Goal: Task Accomplishment & Management: Manage account settings

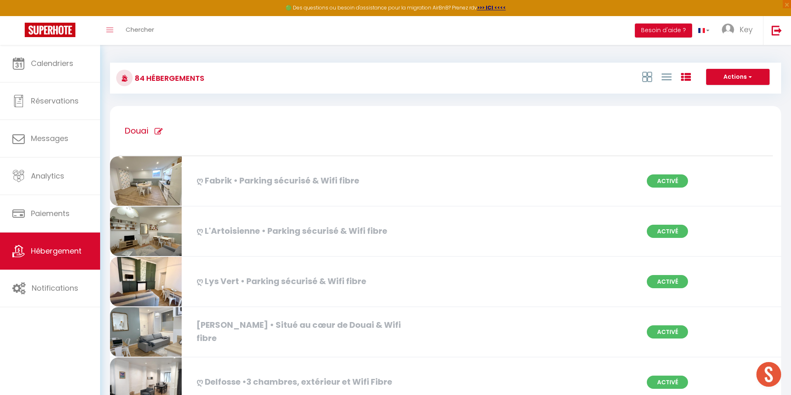
scroll to position [3521, 0]
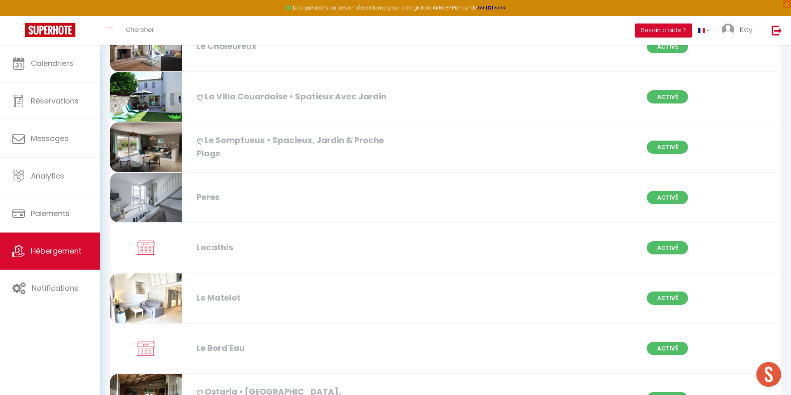
click at [484, 205] on div "Peres Activé" at bounding box center [446, 198] width 682 height 50
select select "3"
select select "2"
select select "1"
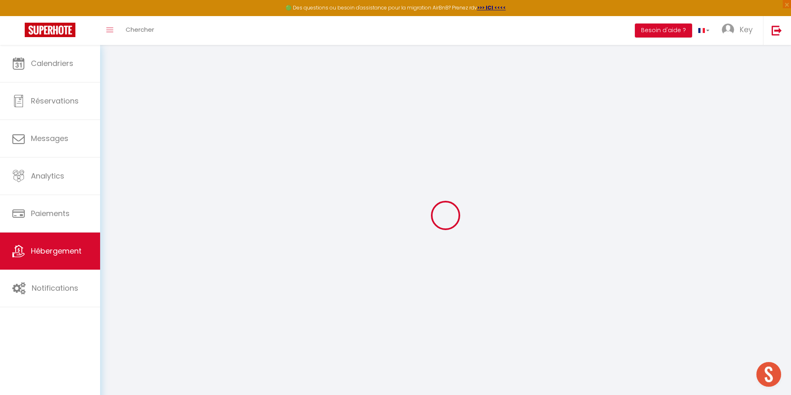
checkbox input "true"
checkbox input "false"
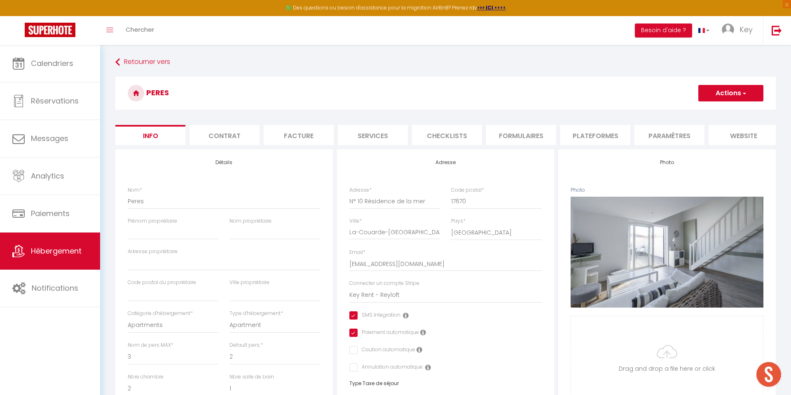
checkbox input "true"
checkbox input "false"
click at [197, 234] on input "Prénom propriétaire" at bounding box center [173, 232] width 91 height 15
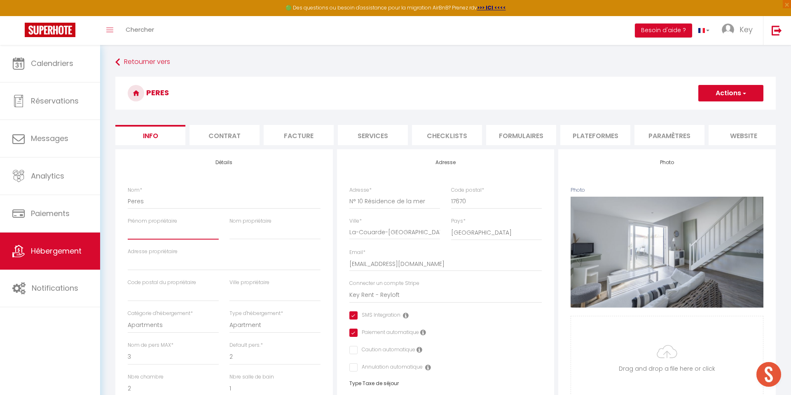
paste input "[URL][DOMAIN_NAME]"
type input "[URL][DOMAIN_NAME]"
checkbox input "true"
checkbox input "false"
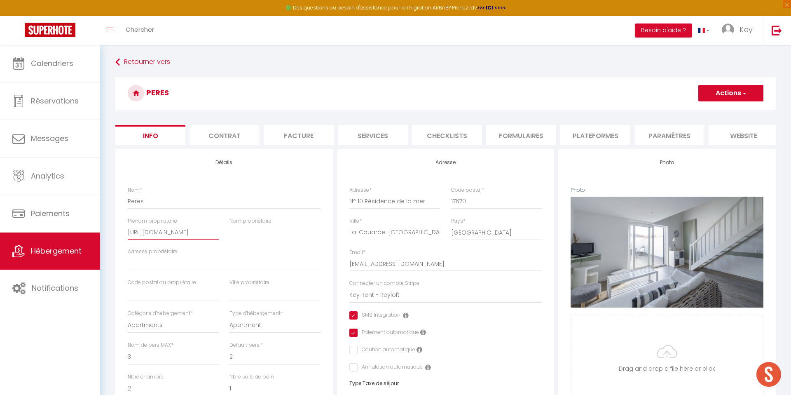
checkbox input "false"
type input "[URL][DOMAIN_NAME]"
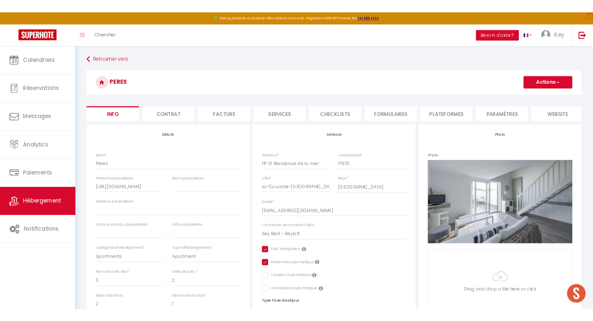
scroll to position [0, 0]
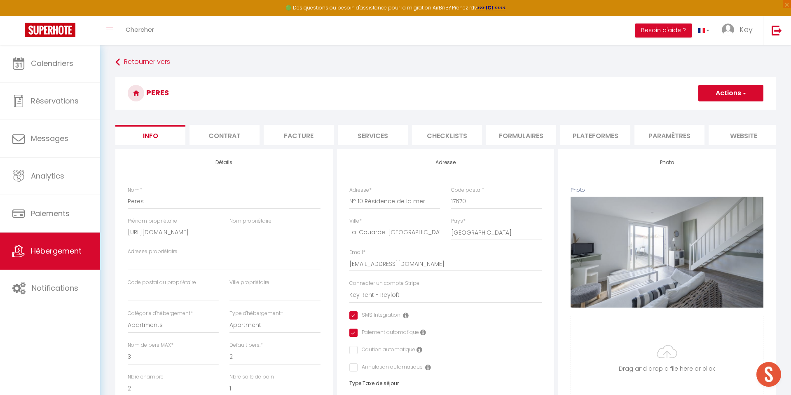
click at [727, 97] on button "Actions" at bounding box center [730, 93] width 65 height 16
click at [709, 112] on input "Enregistrer" at bounding box center [698, 111] width 30 height 8
